Goal: Find specific page/section: Find specific page/section

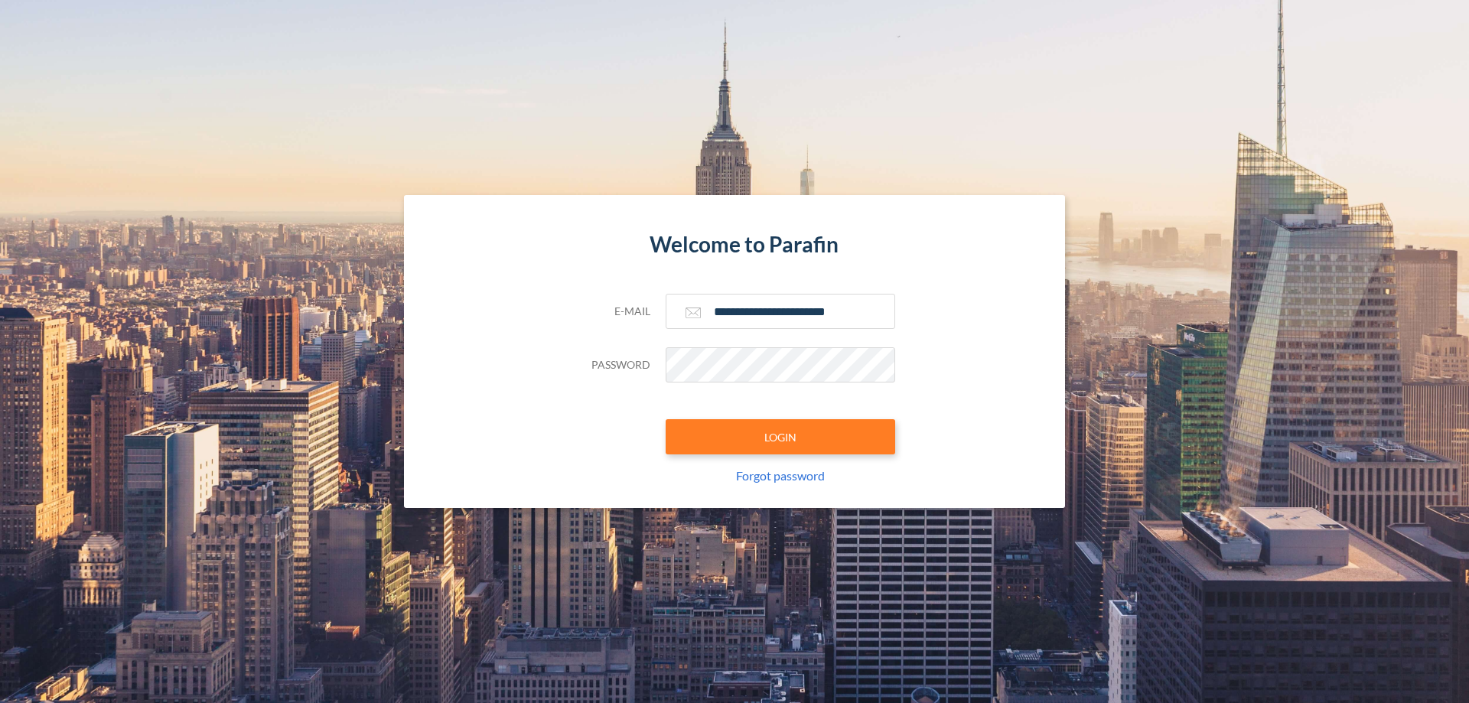
type input "**********"
click at [781, 437] on button "LOGIN" at bounding box center [781, 436] width 230 height 35
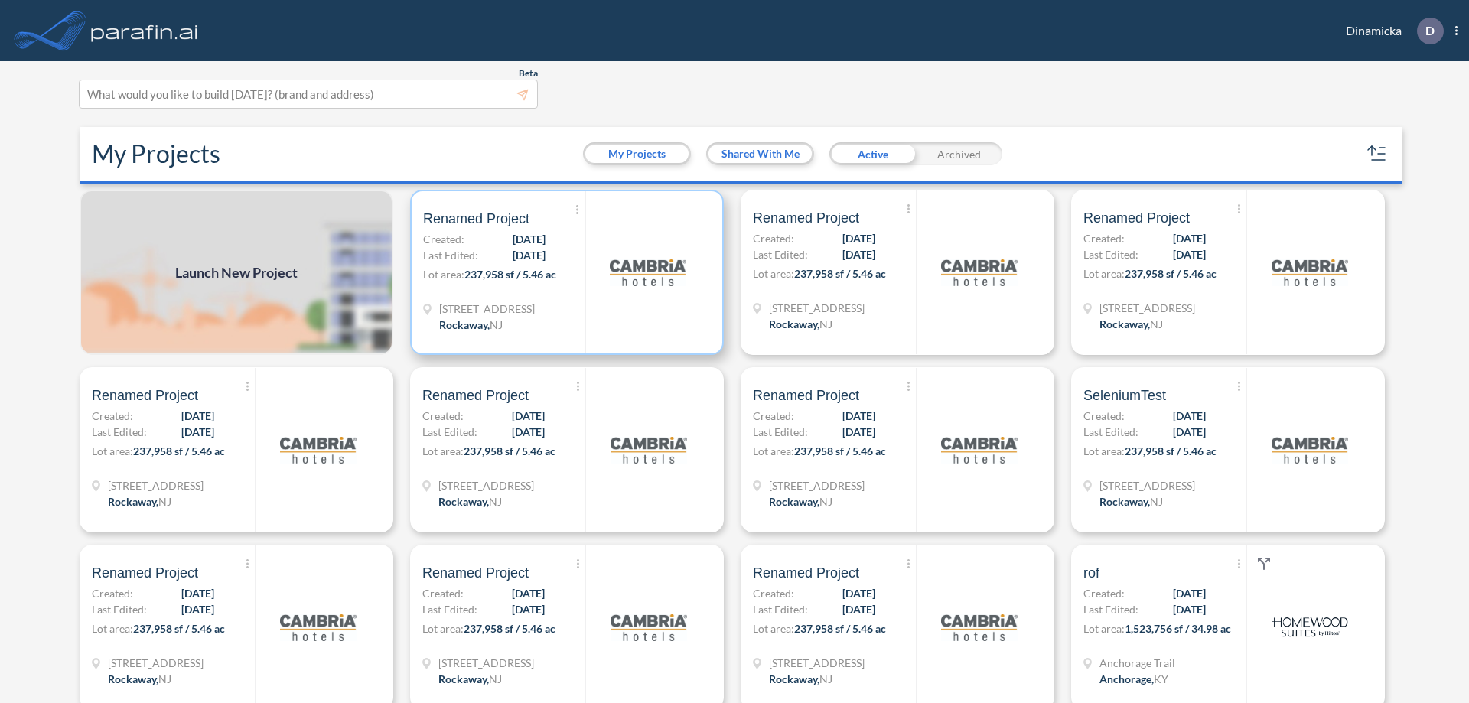
scroll to position [4, 0]
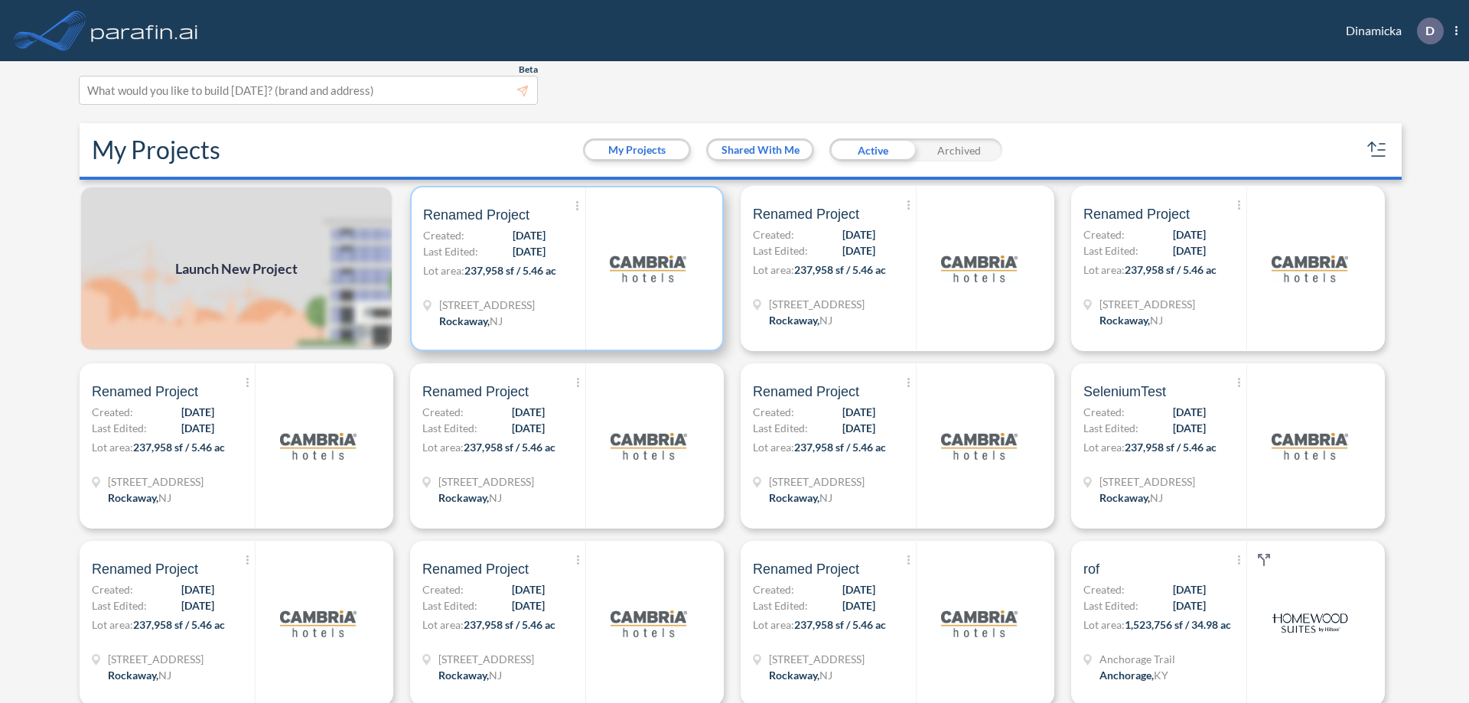
click at [564, 269] on p "Lot area: 237,958 sf / 5.46 ac" at bounding box center [504, 274] width 162 height 22
